Goal: Task Accomplishment & Management: Use online tool/utility

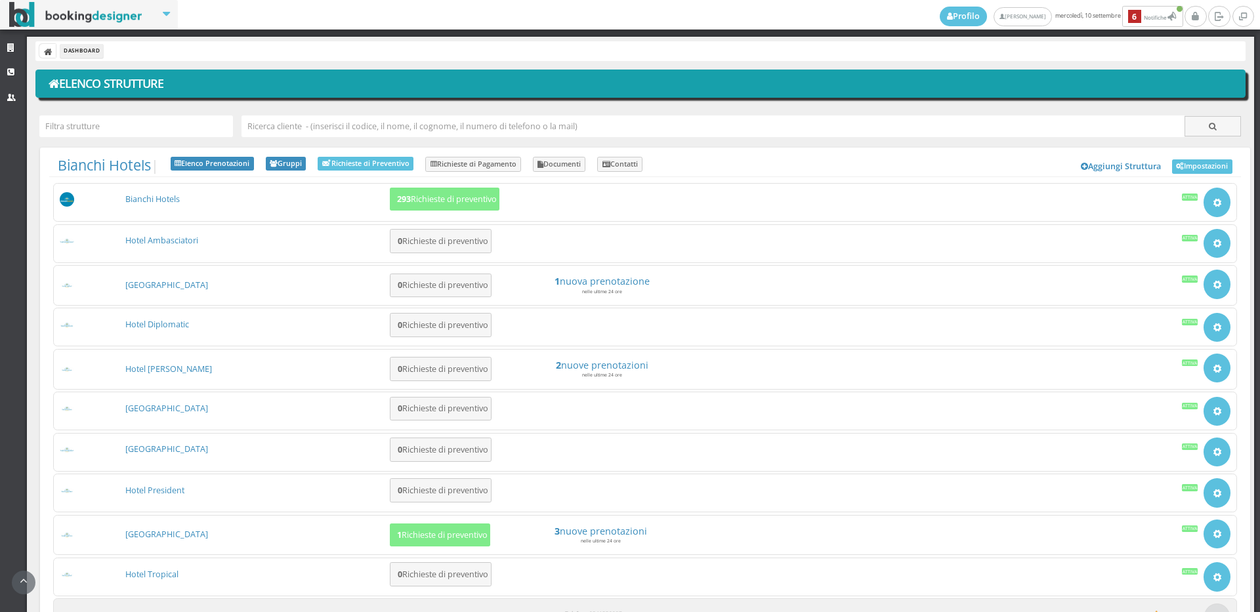
scroll to position [113, 0]
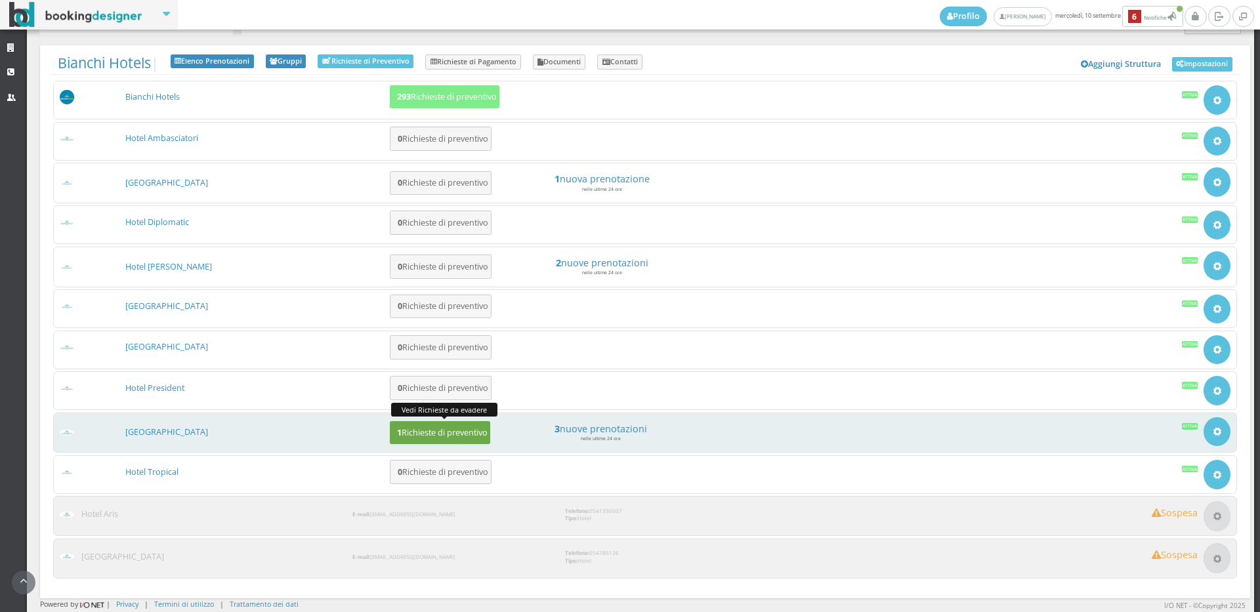
click at [428, 429] on h5 "1 Richieste di preventivo" at bounding box center [440, 433] width 94 height 10
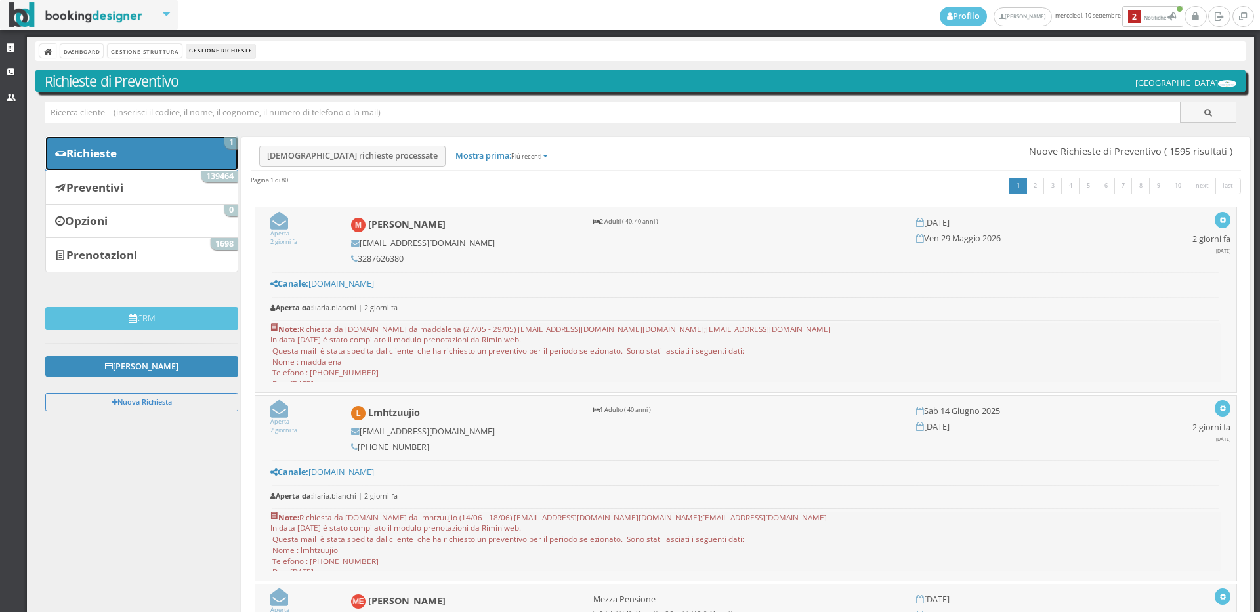
click at [159, 158] on link "Richieste 1" at bounding box center [141, 153] width 193 height 34
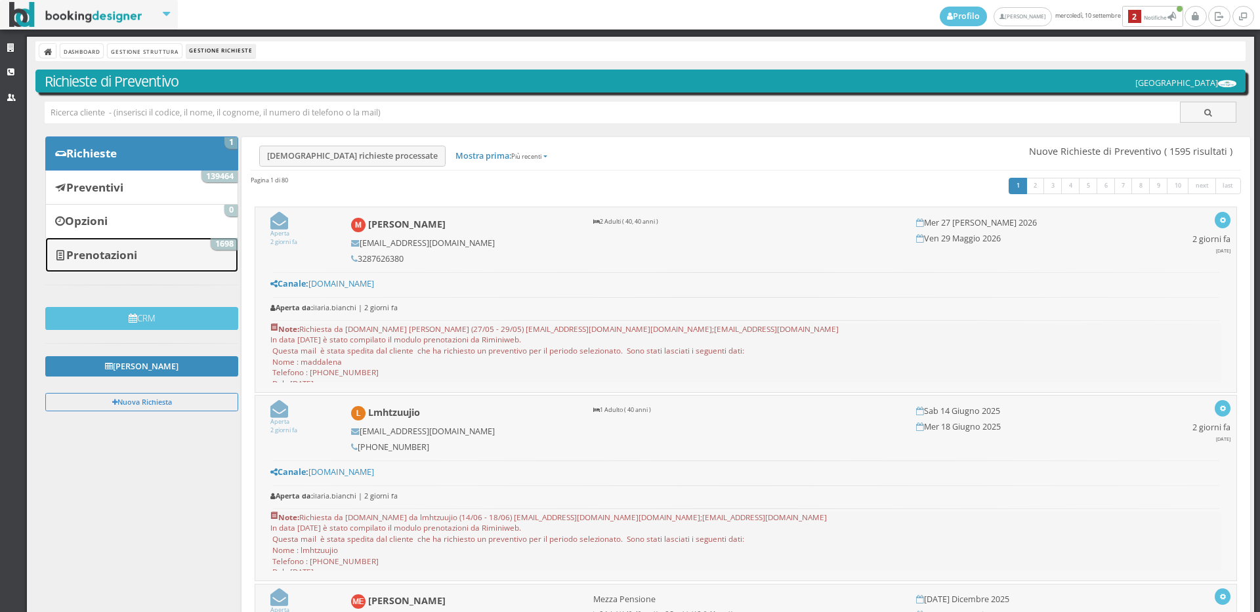
click at [131, 257] on b "Prenotazioni" at bounding box center [101, 254] width 71 height 15
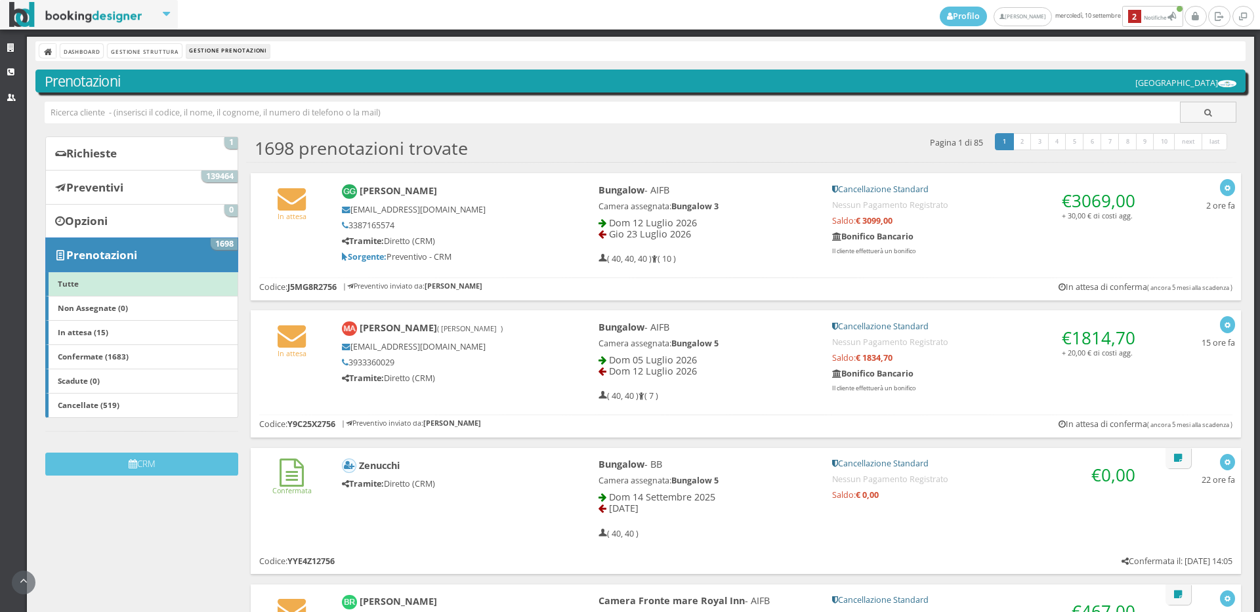
scroll to position [73, 0]
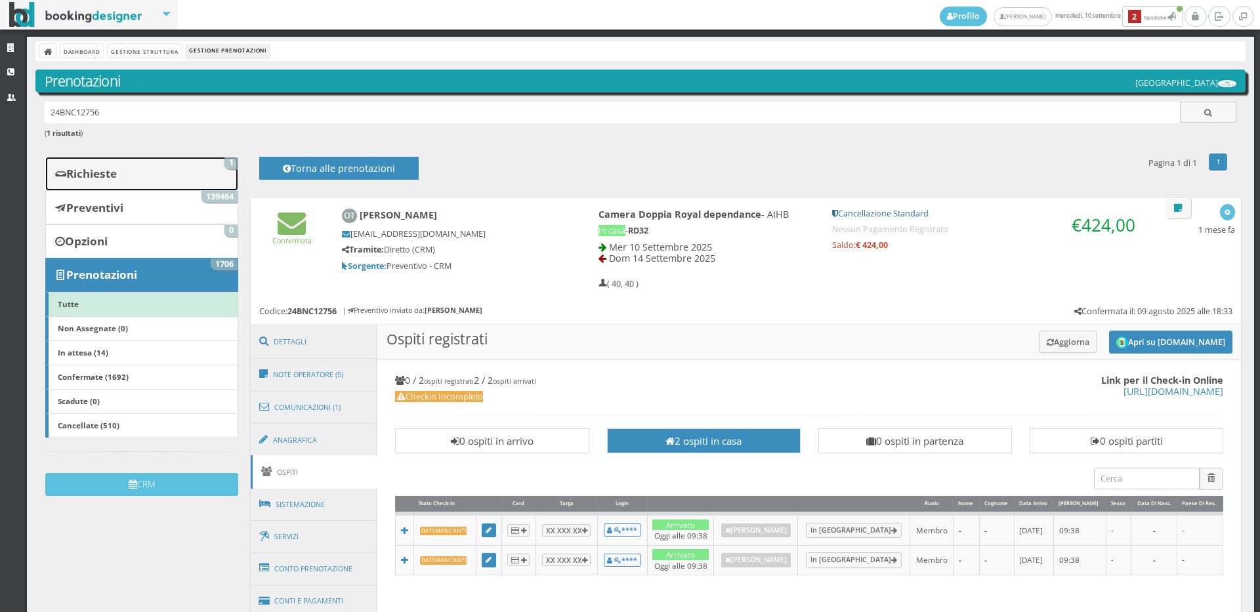
click at [146, 179] on link "Richieste 1" at bounding box center [141, 174] width 193 height 34
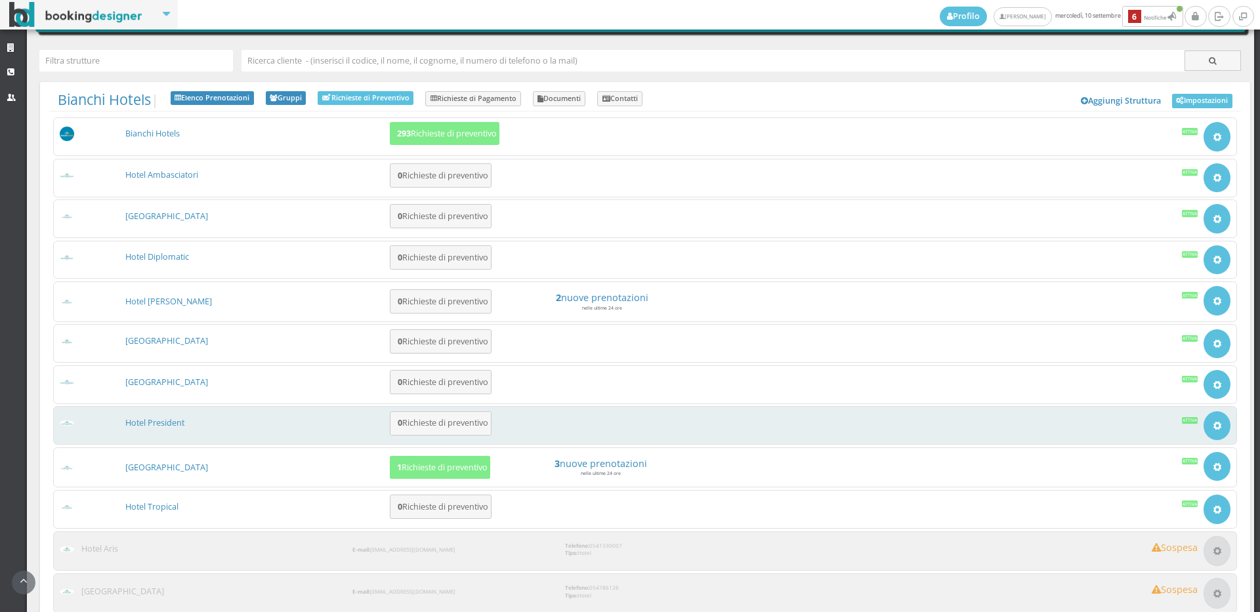
scroll to position [112, 0]
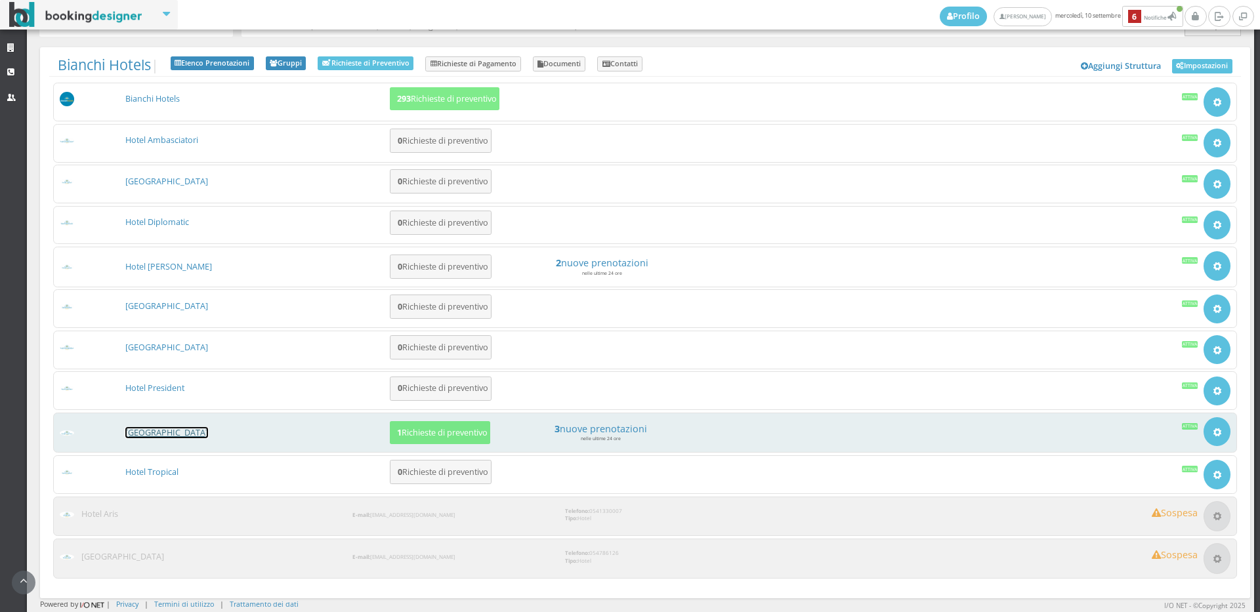
click at [167, 431] on link "[GEOGRAPHIC_DATA]" at bounding box center [166, 432] width 83 height 11
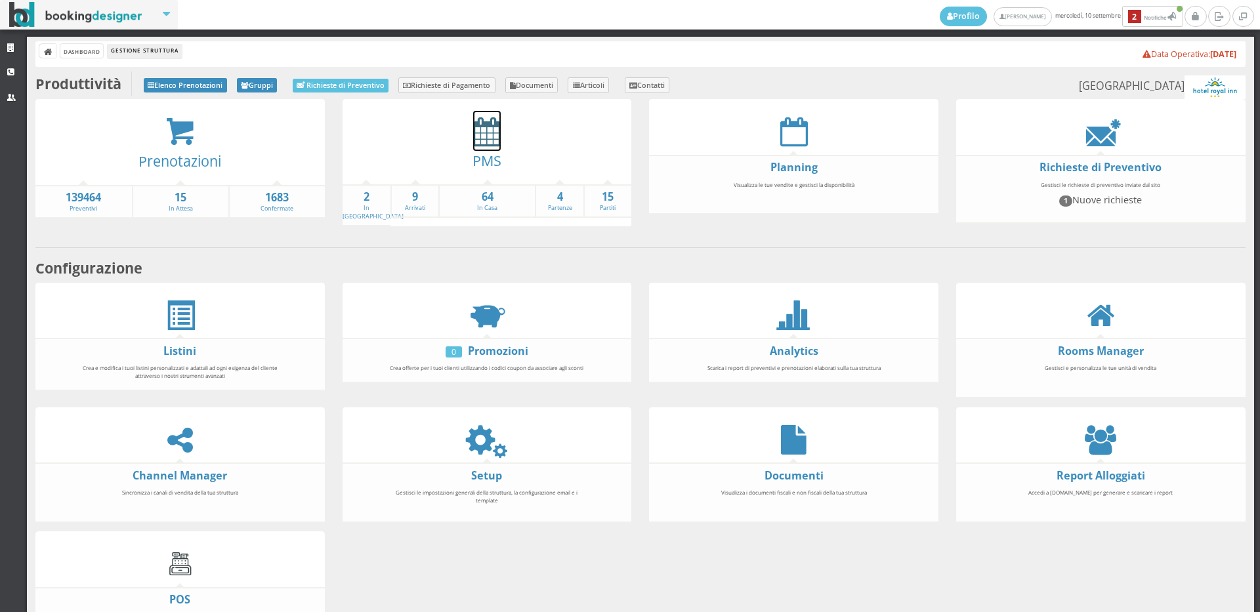
click at [496, 146] on icon at bounding box center [487, 132] width 28 height 30
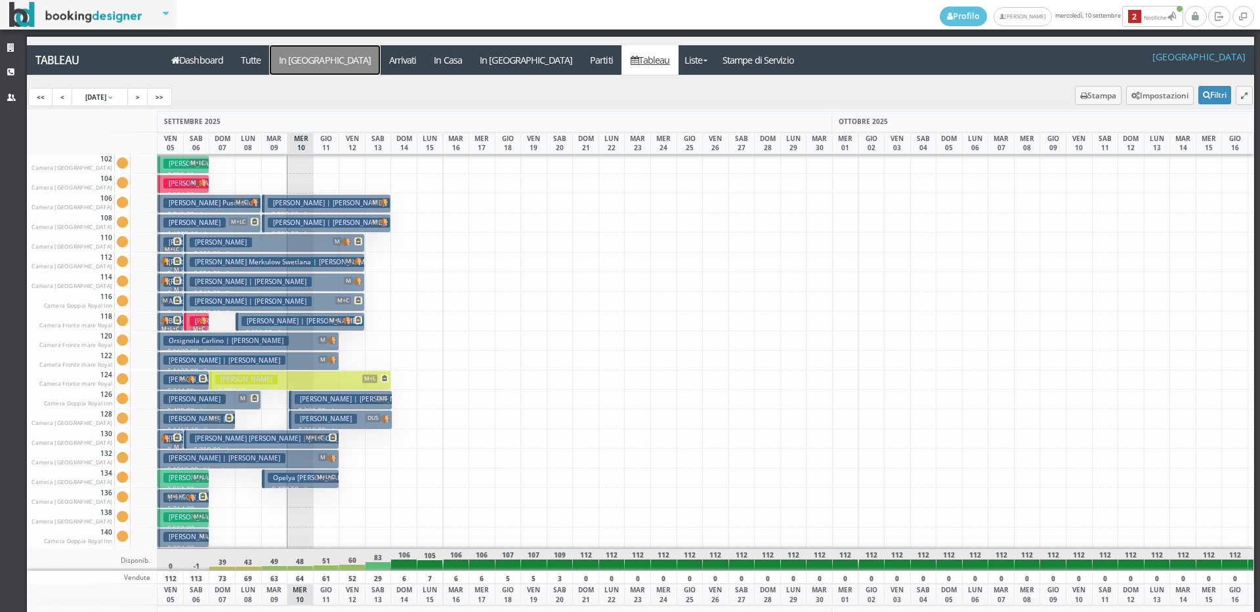
click at [279, 52] on a=pms-arrival-reservations"] "In [GEOGRAPHIC_DATA]" at bounding box center [325, 60] width 110 height 30
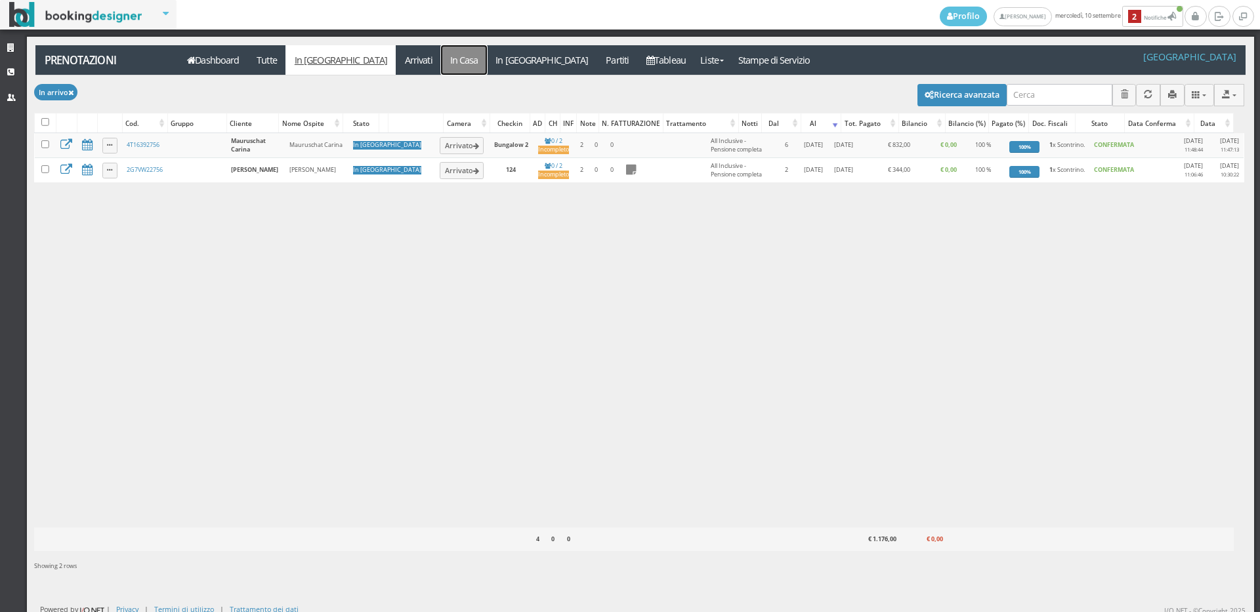
click at [441, 65] on link "In Casa" at bounding box center [464, 60] width 46 height 30
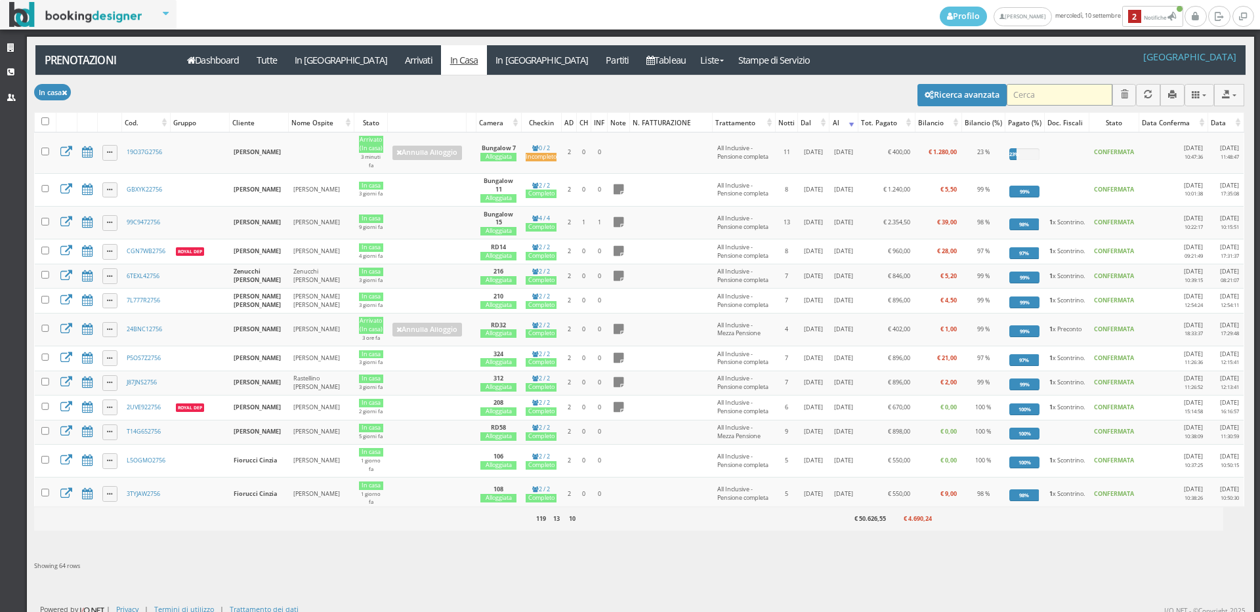
click at [1014, 87] on input "search" at bounding box center [1059, 95] width 106 height 22
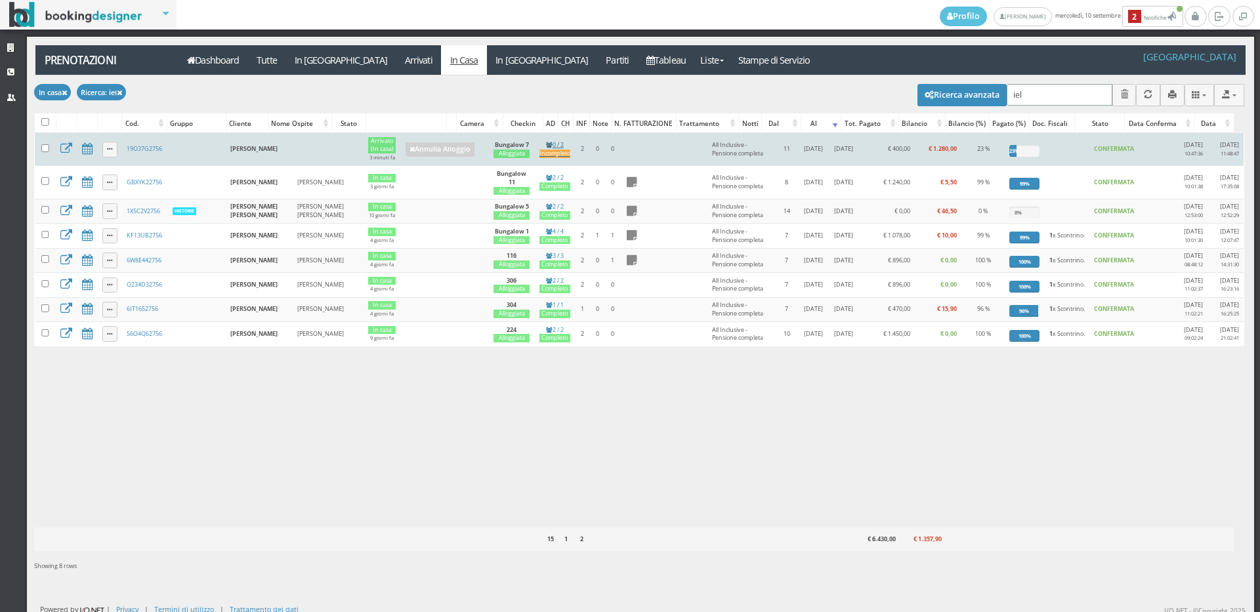
type input "iel"
click at [539, 158] on div "Incompleto" at bounding box center [554, 154] width 31 height 9
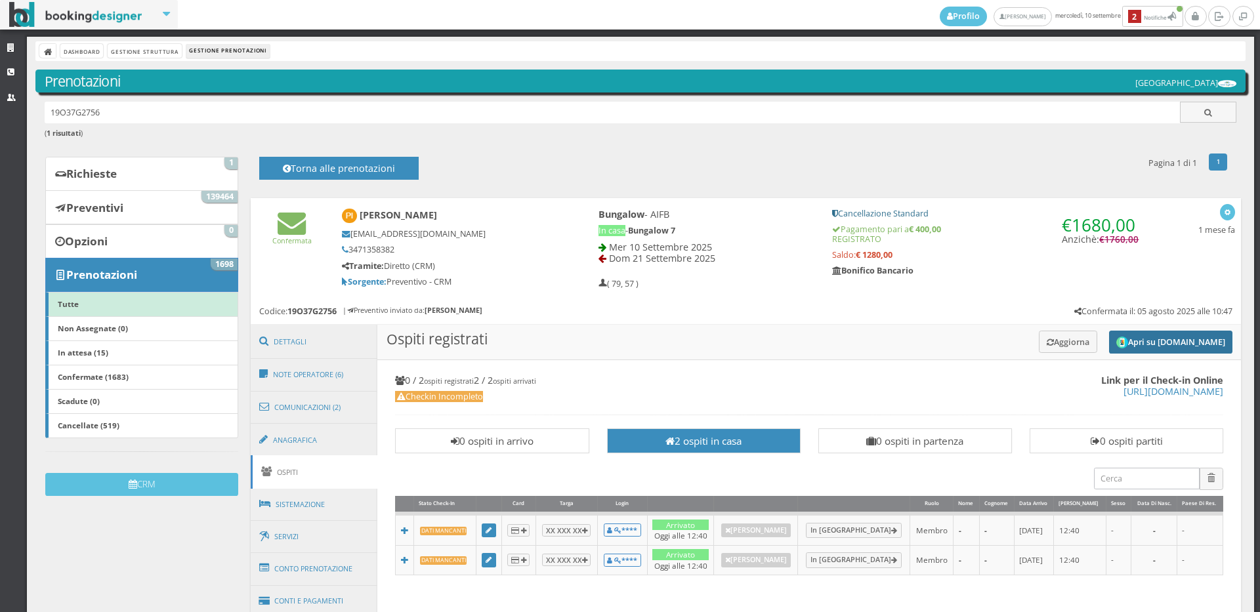
click at [1162, 349] on button "Apri su Online-Check.in" at bounding box center [1170, 342] width 123 height 23
